Goal: Task Accomplishment & Management: Complete application form

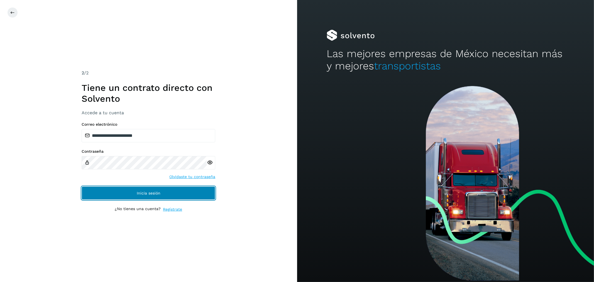
drag, startPoint x: 128, startPoint y: 193, endPoint x: 120, endPoint y: 187, distance: 10.3
click at [127, 192] on button "Inicia sesión" at bounding box center [149, 192] width 134 height 13
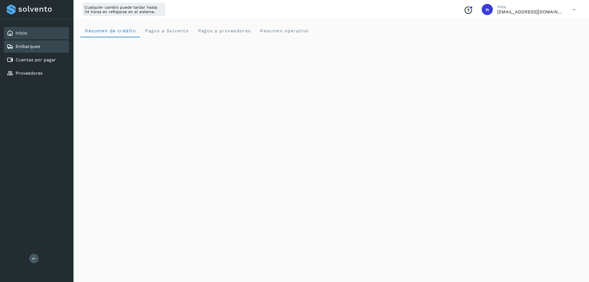
click at [26, 48] on link "Embarques" at bounding box center [28, 46] width 25 height 5
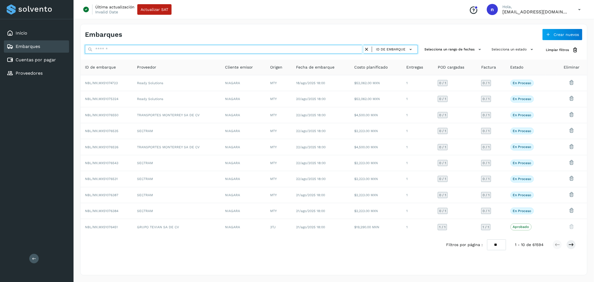
click at [125, 51] on input "text" at bounding box center [224, 49] width 279 height 9
paste input "**********"
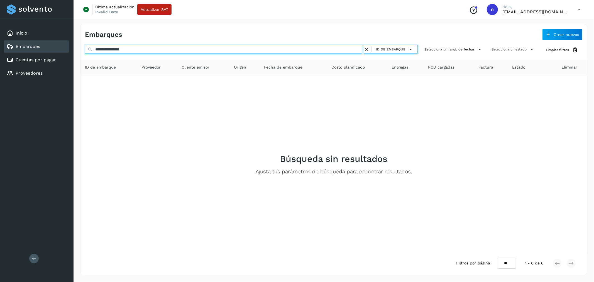
drag, startPoint x: 146, startPoint y: 48, endPoint x: 124, endPoint y: 49, distance: 22.6
click at [76, 46] on div "**********" at bounding box center [334, 149] width 521 height 265
paste input "text"
type input "**********"
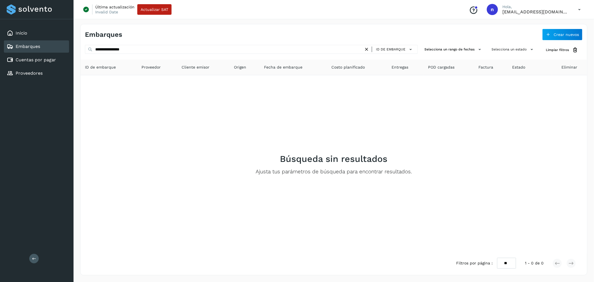
drag, startPoint x: 367, startPoint y: 49, endPoint x: 317, endPoint y: 50, distance: 50.4
click at [368, 48] on icon at bounding box center [367, 50] width 6 height 6
click at [366, 48] on icon at bounding box center [367, 50] width 6 height 6
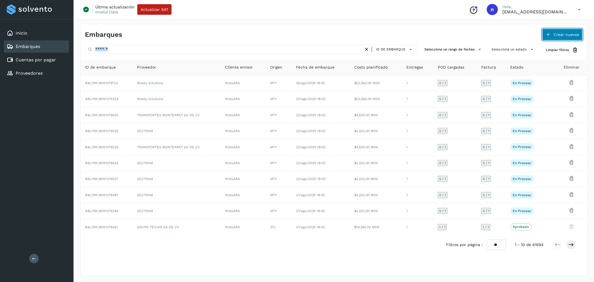
click at [575, 35] on span "Crear nuevos" at bounding box center [566, 35] width 25 height 4
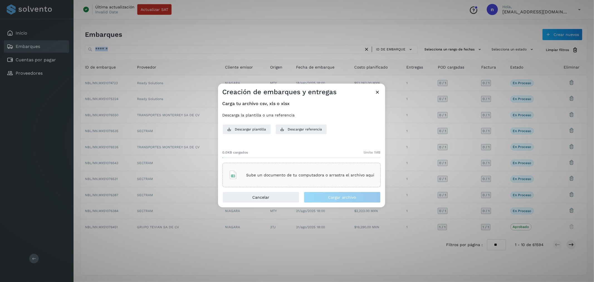
click at [290, 177] on p "Sube un documento de tu computadora o arrastra el archivo aquí" at bounding box center [310, 175] width 128 height 5
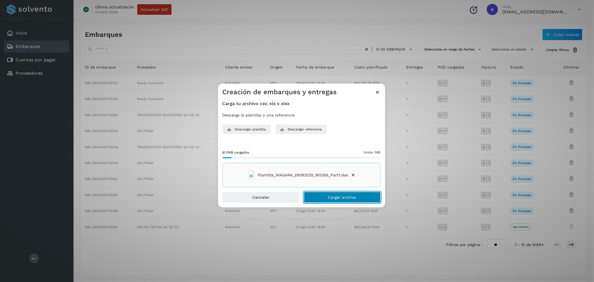
click at [319, 196] on button "Cargar archivo" at bounding box center [342, 197] width 77 height 11
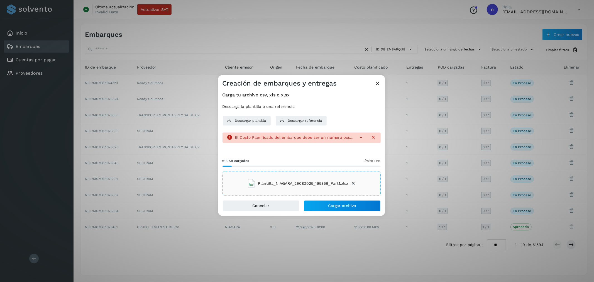
click at [361, 137] on icon at bounding box center [361, 138] width 6 height 6
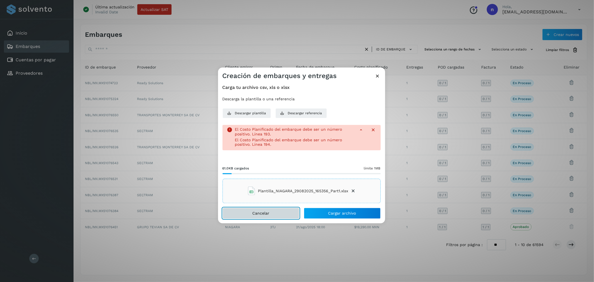
click at [275, 213] on button "Cancelar" at bounding box center [261, 213] width 77 height 11
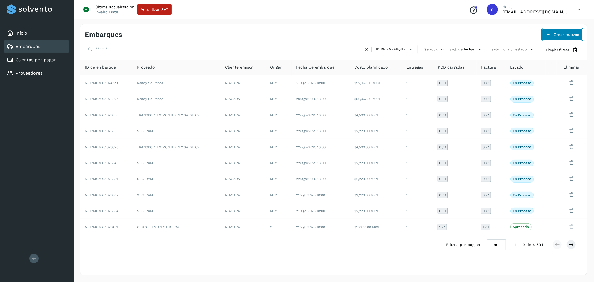
click at [555, 34] on span "Crear nuevos" at bounding box center [566, 35] width 25 height 4
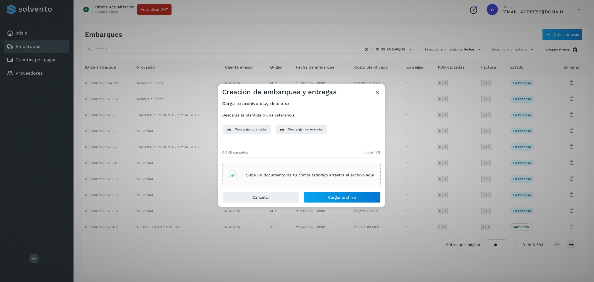
click at [325, 170] on div "Sube un documento de tu computadora o arrastra el archivo aquí" at bounding box center [302, 174] width 146 height 15
click at [333, 198] on span "Cargar archivo" at bounding box center [342, 197] width 28 height 4
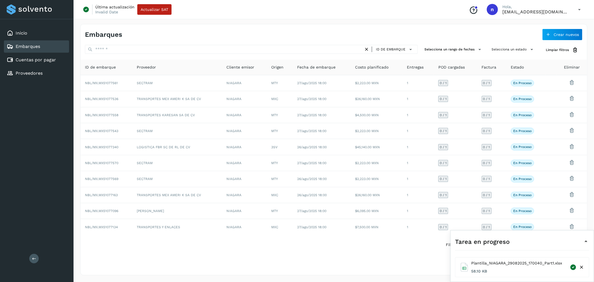
click at [586, 244] on icon at bounding box center [586, 241] width 7 height 7
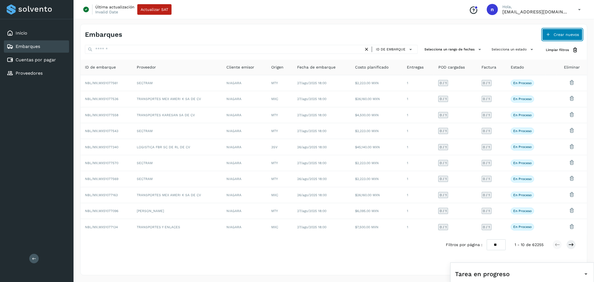
click at [559, 35] on span "Crear nuevos" at bounding box center [566, 35] width 25 height 4
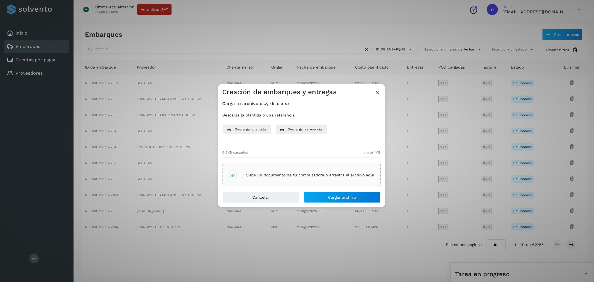
click at [322, 176] on p "Sube un documento de tu computadora o arrastra el archivo aquí" at bounding box center [310, 175] width 128 height 5
drag, startPoint x: 344, startPoint y: 196, endPoint x: 354, endPoint y: 219, distance: 24.8
click at [344, 196] on span "Cargar archivo" at bounding box center [342, 197] width 28 height 4
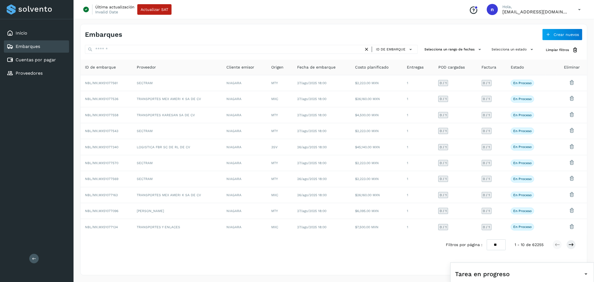
click at [572, 271] on div "Tarea en progreso" at bounding box center [522, 273] width 134 height 13
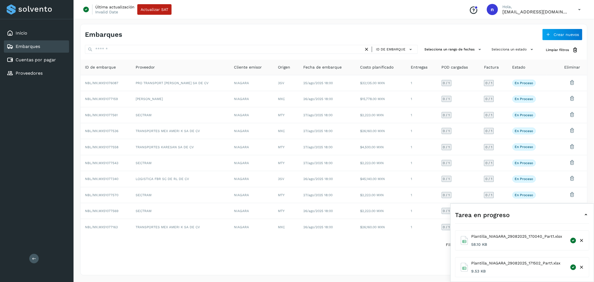
click at [574, 212] on div "Tarea en progreso" at bounding box center [522, 214] width 134 height 13
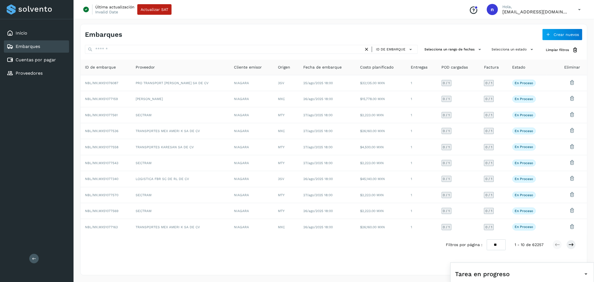
click at [546, 270] on div "Tarea en progreso" at bounding box center [522, 273] width 134 height 13
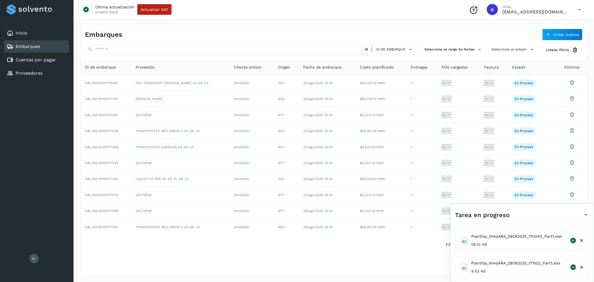
click at [543, 219] on div "Tarea en progreso" at bounding box center [522, 214] width 134 height 13
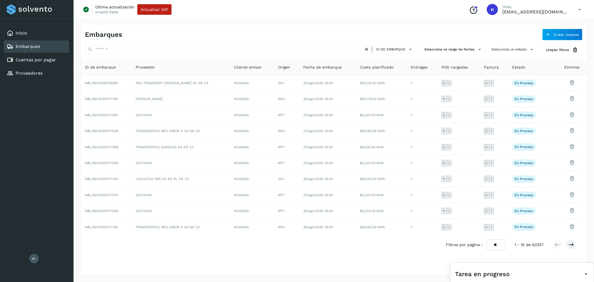
click at [582, 6] on icon at bounding box center [579, 9] width 11 height 11
click at [558, 32] on div "Cerrar sesión" at bounding box center [552, 36] width 66 height 11
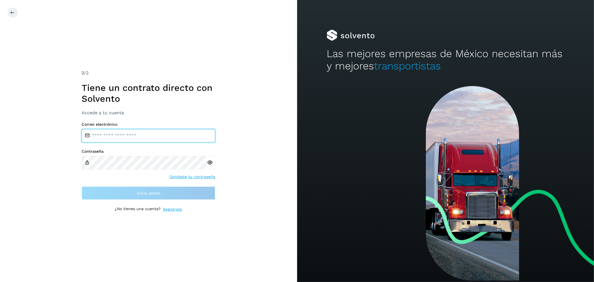
type input "**********"
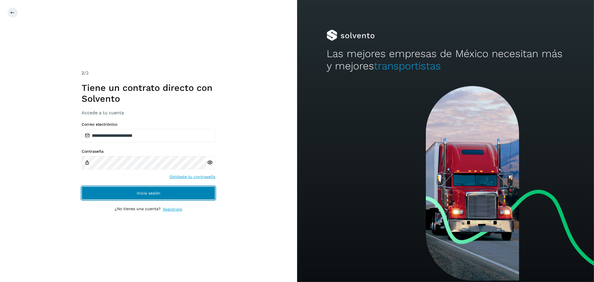
drag, startPoint x: 150, startPoint y: 190, endPoint x: 153, endPoint y: 189, distance: 3.6
click at [150, 190] on button "Inicia sesión" at bounding box center [149, 192] width 134 height 13
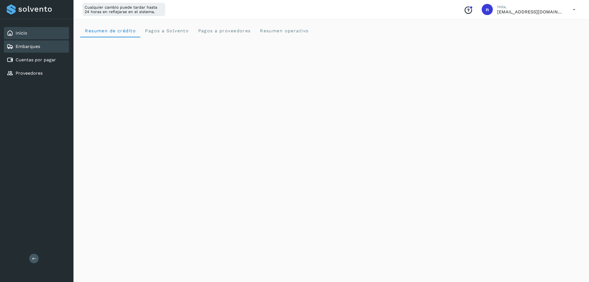
click at [48, 45] on div "Embarques" at bounding box center [36, 46] width 65 height 12
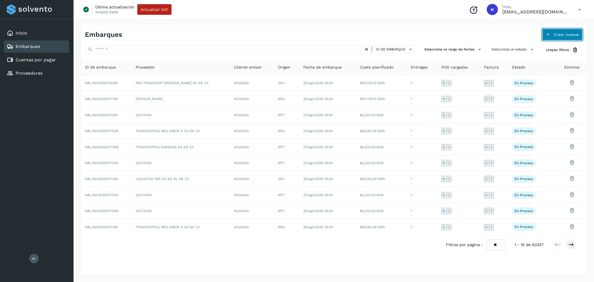
click at [570, 31] on button "Crear nuevos" at bounding box center [562, 35] width 40 height 12
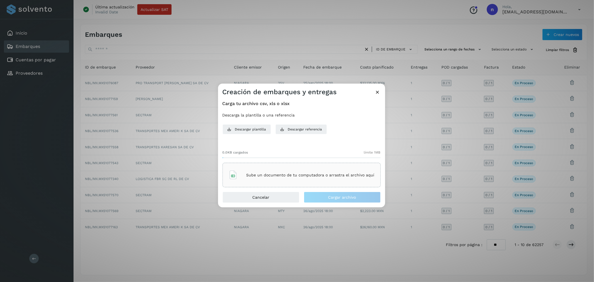
click at [269, 176] on p "Sube un documento de tu computadora o arrastra el archivo aquí" at bounding box center [310, 175] width 128 height 5
click at [314, 198] on button "Cargar archivo" at bounding box center [342, 197] width 77 height 11
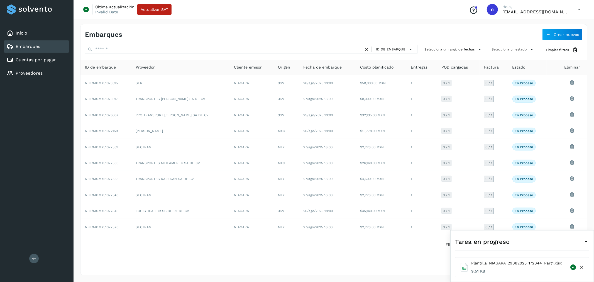
click at [588, 243] on icon at bounding box center [586, 241] width 7 height 7
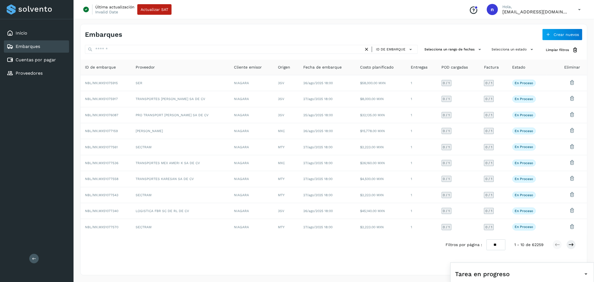
click at [579, 8] on icon at bounding box center [579, 9] width 11 height 11
click at [543, 32] on div "Cerrar sesión" at bounding box center [552, 36] width 66 height 11
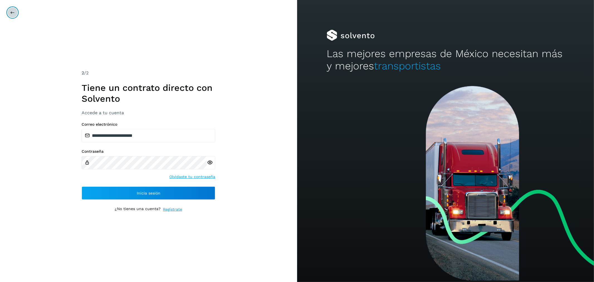
click at [10, 14] on icon at bounding box center [12, 12] width 4 height 4
type input "**********"
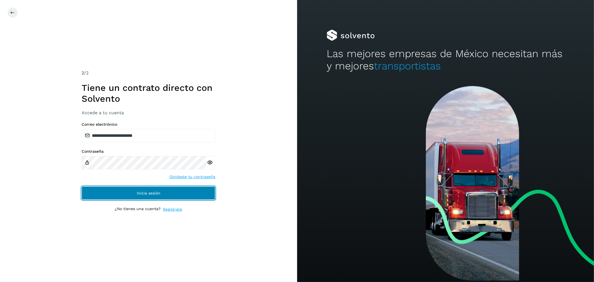
click at [171, 188] on button "Inicia sesión" at bounding box center [149, 192] width 134 height 13
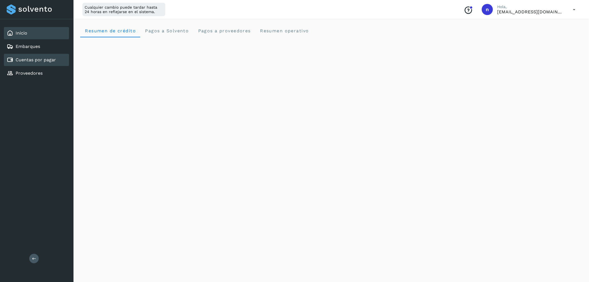
click at [54, 57] on link "Cuentas por pagar" at bounding box center [36, 59] width 40 height 5
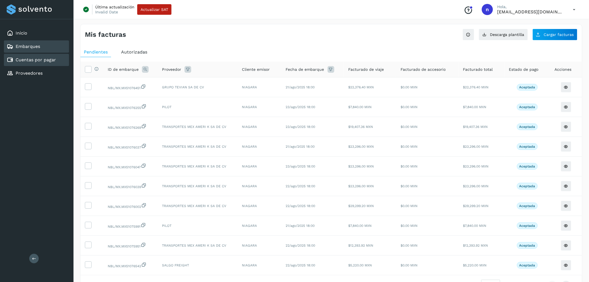
click at [47, 45] on div "Embarques" at bounding box center [36, 46] width 65 height 12
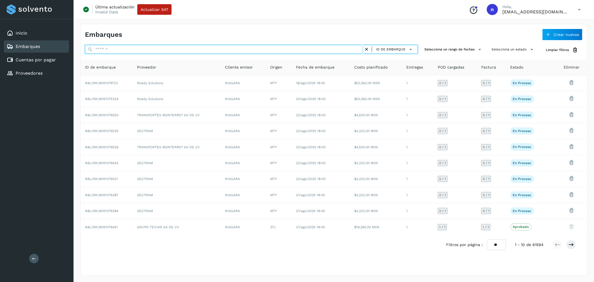
click at [178, 49] on input "text" at bounding box center [224, 49] width 279 height 9
paste input "**********"
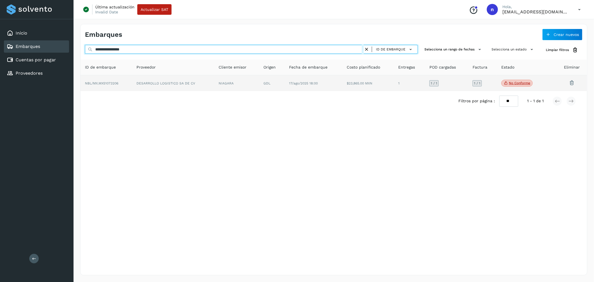
type input "**********"
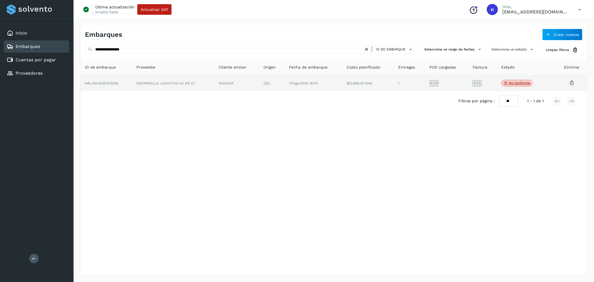
click at [394, 82] on td "$23,865.00 MXN" at bounding box center [409, 83] width 31 height 16
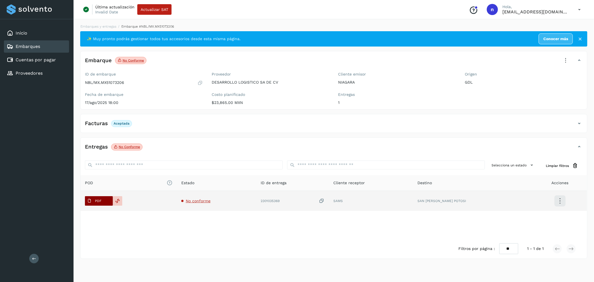
click at [104, 199] on button "PDF" at bounding box center [99, 200] width 28 height 9
click at [118, 202] on icon at bounding box center [117, 200] width 5 height 5
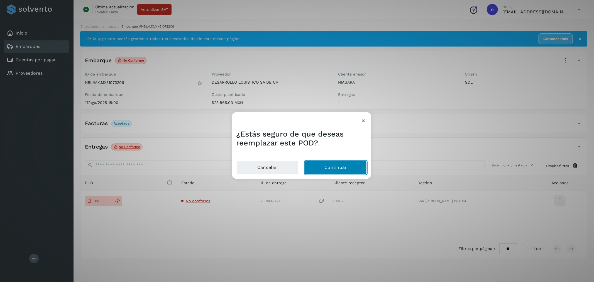
click at [336, 171] on button "Continuar" at bounding box center [336, 167] width 62 height 13
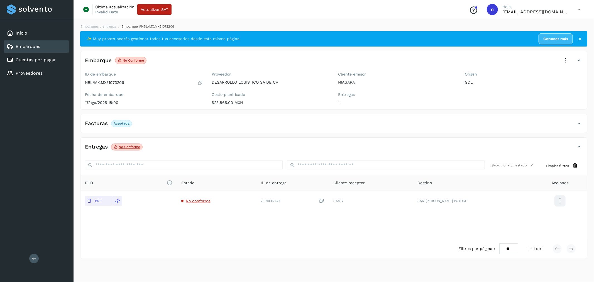
click at [582, 9] on icon at bounding box center [579, 9] width 11 height 11
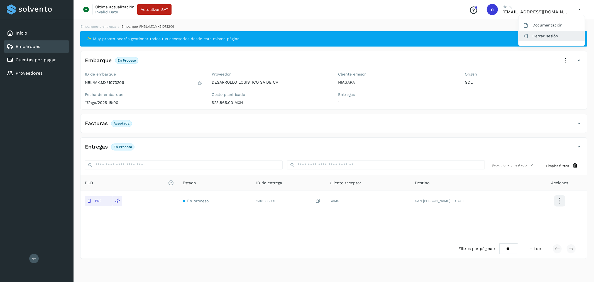
click at [551, 33] on div "Cerrar sesión" at bounding box center [552, 36] width 66 height 11
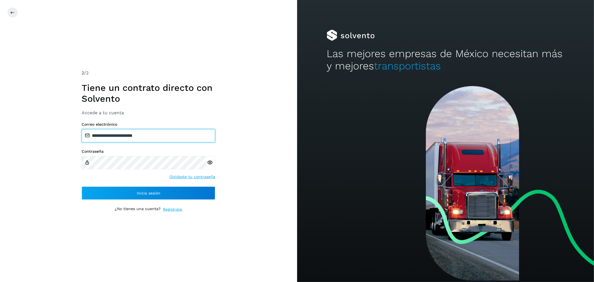
click at [148, 132] on input "**********" at bounding box center [149, 135] width 134 height 13
type input "**********"
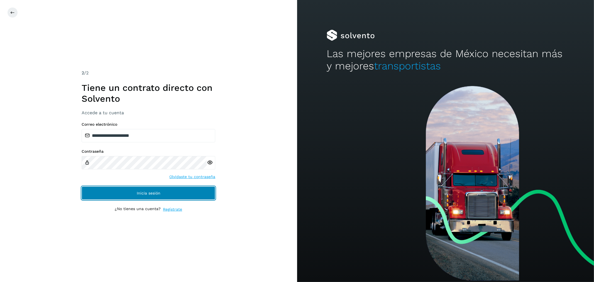
drag, startPoint x: 182, startPoint y: 190, endPoint x: 253, endPoint y: 202, distance: 72.0
click at [182, 190] on button "Inicia sesión" at bounding box center [149, 192] width 134 height 13
